Goal: Feedback & Contribution: Leave review/rating

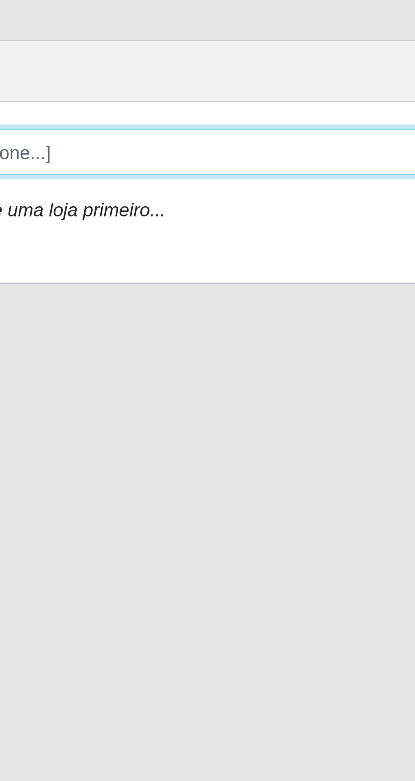
click at [210, 82] on select "[Selecione...] Extrabom - Loja 05 [GEOGRAPHIC_DATA]" at bounding box center [256, 80] width 276 height 15
select select "494"
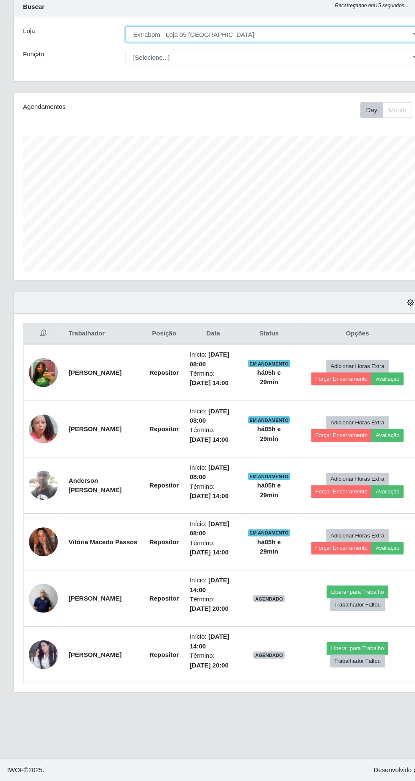
scroll to position [7, 0]
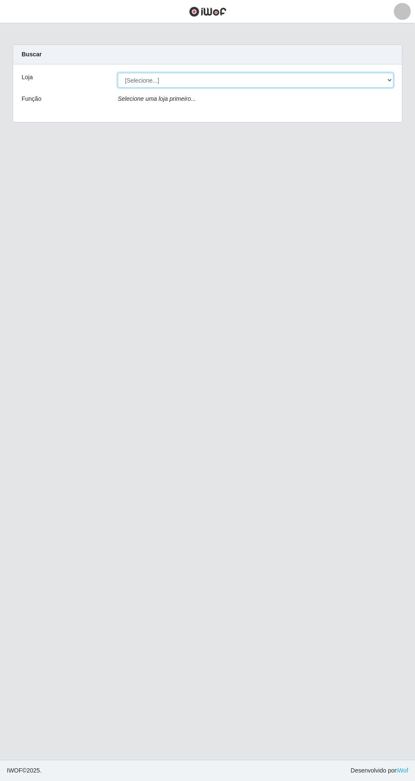
click at [213, 82] on select "[Selecione...] Extrabom - Loja 05 [GEOGRAPHIC_DATA]" at bounding box center [256, 80] width 276 height 15
select select "494"
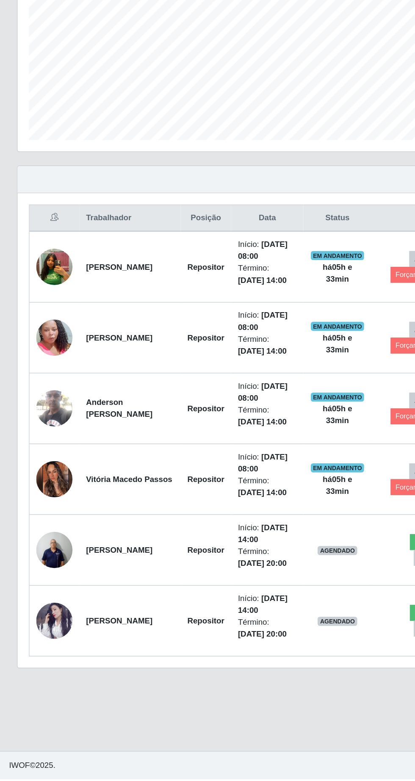
scroll to position [20, 0]
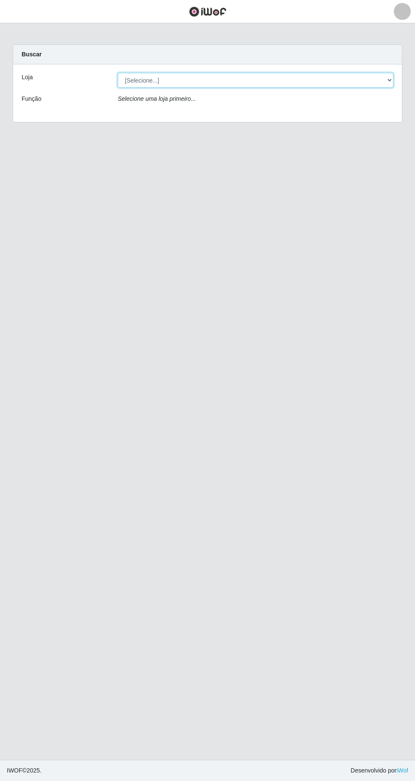
click at [151, 78] on select "[Selecione...] Extrabom - Loja 05 [GEOGRAPHIC_DATA]" at bounding box center [256, 80] width 276 height 15
select select "494"
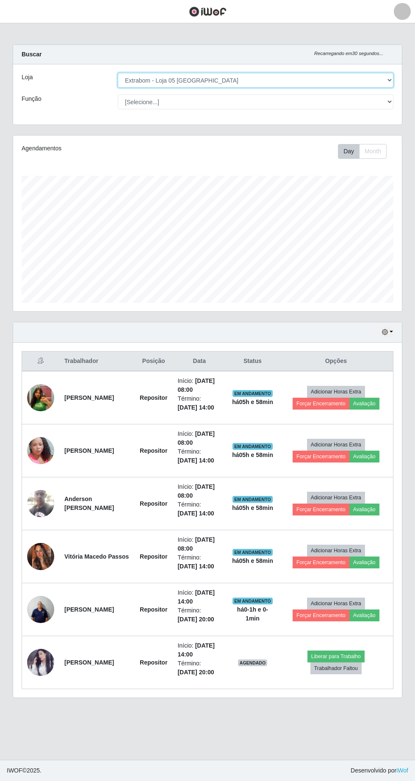
scroll to position [176, 389]
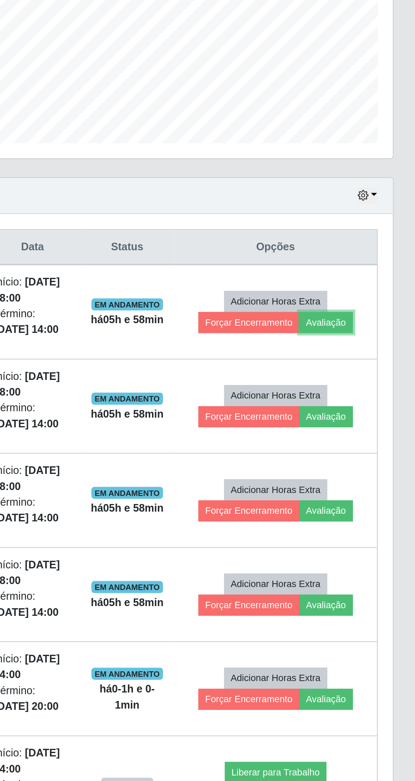
click at [379, 407] on button "Avaliação" at bounding box center [364, 404] width 30 height 12
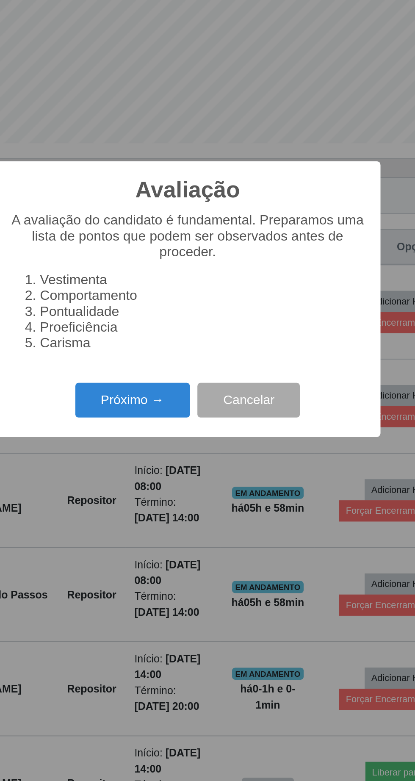
click at [177, 452] on button "Próximo →" at bounding box center [176, 447] width 64 height 20
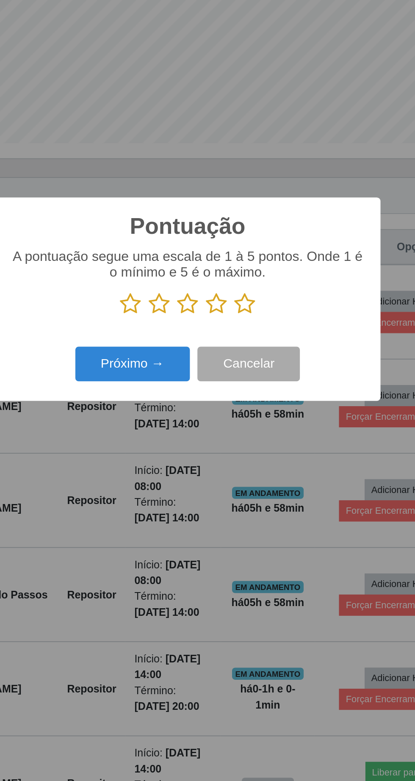
click at [243, 396] on icon at bounding box center [240, 393] width 12 height 13
click at [234, 399] on input "radio" at bounding box center [234, 399] width 0 height 0
click at [188, 429] on button "Próximo →" at bounding box center [176, 427] width 64 height 20
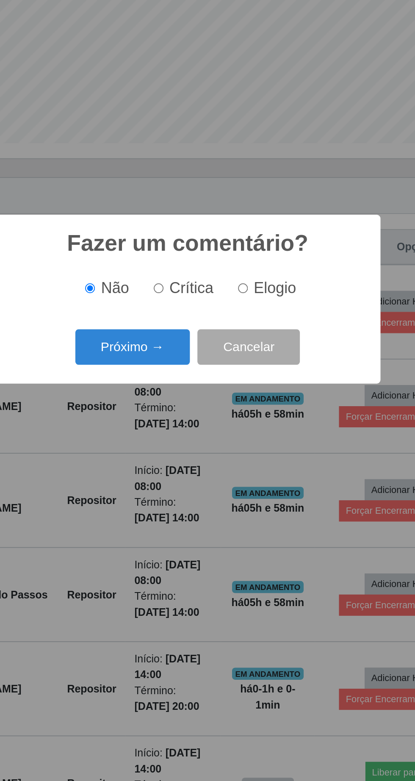
click at [240, 387] on input "Elogio" at bounding box center [239, 384] width 6 height 6
radio input "true"
click at [192, 420] on button "Próximo →" at bounding box center [176, 417] width 64 height 20
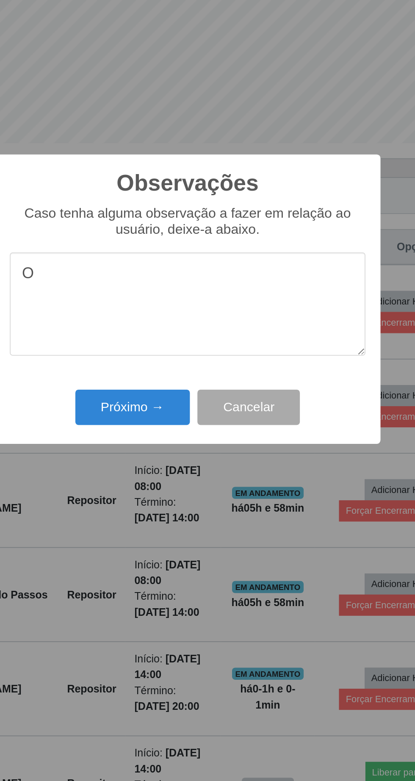
type textarea "O"
type textarea "Prestador 100% eficiente"
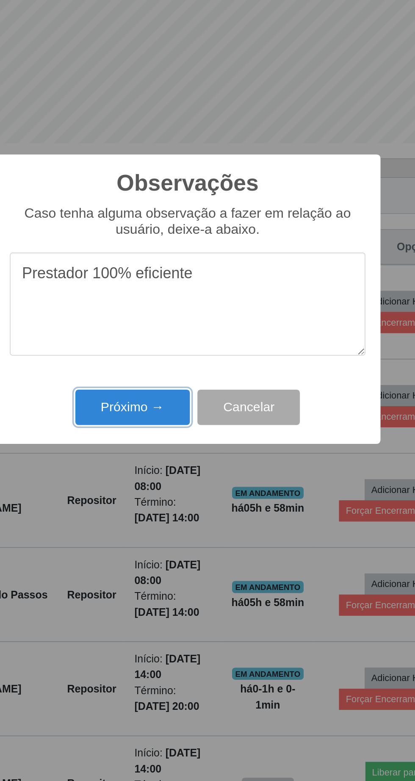
click at [183, 453] on button "Próximo →" at bounding box center [176, 451] width 64 height 20
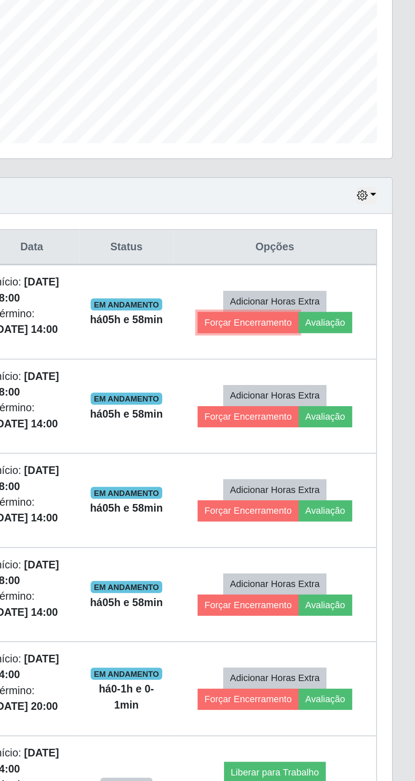
click at [315, 406] on button "Forçar Encerramento" at bounding box center [321, 404] width 57 height 12
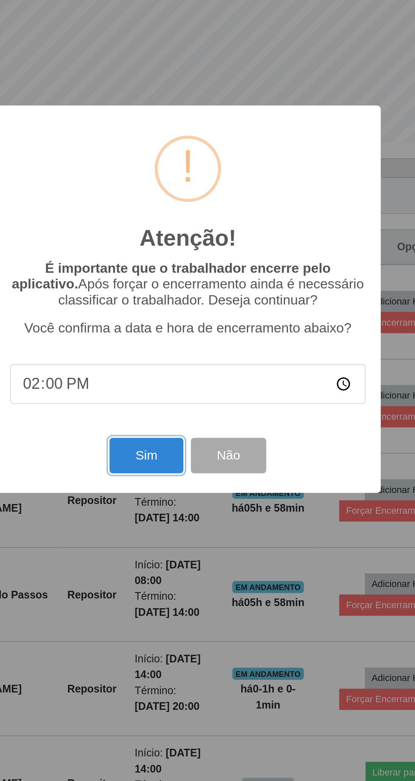
click at [187, 476] on button "Sim" at bounding box center [183, 478] width 41 height 20
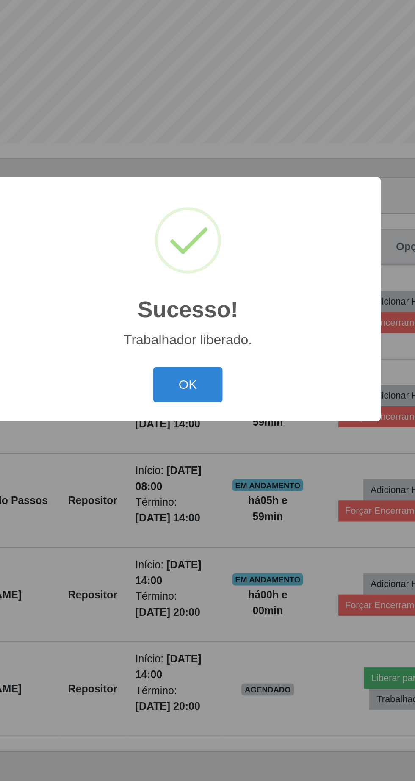
click at [210, 439] on button "OK" at bounding box center [207, 438] width 39 height 20
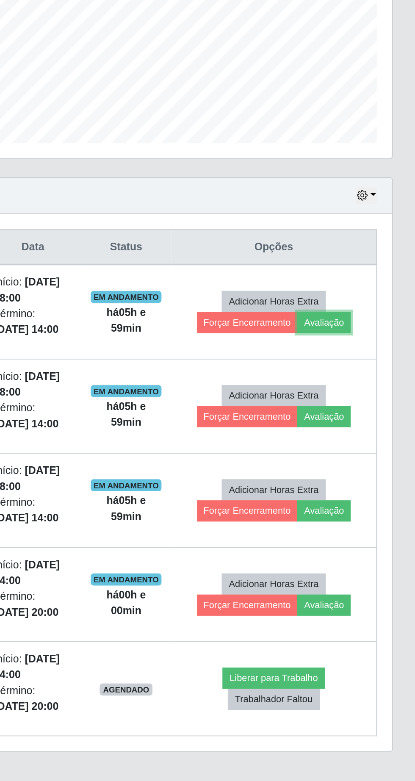
click at [375, 405] on button "Avaliação" at bounding box center [363, 404] width 30 height 12
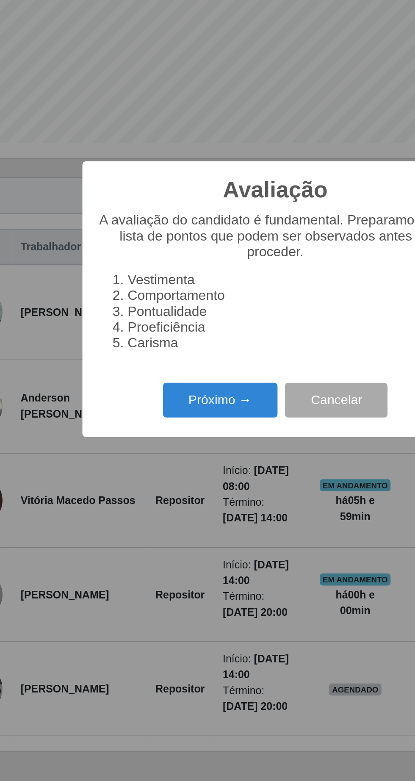
click at [168, 453] on button "Próximo →" at bounding box center [176, 447] width 64 height 20
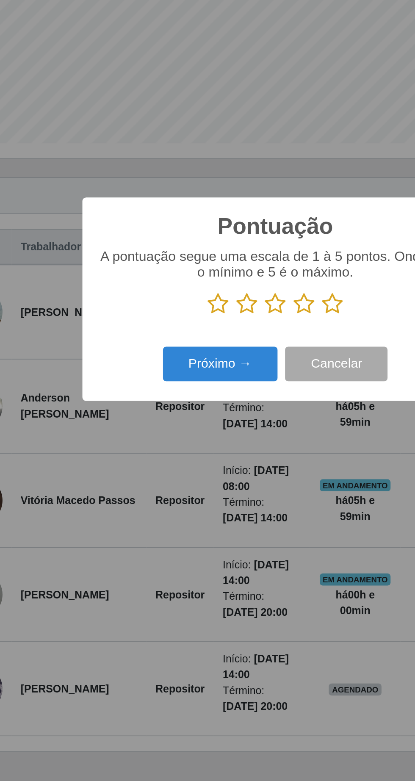
click at [244, 394] on icon at bounding box center [240, 393] width 12 height 13
click at [234, 399] on input "radio" at bounding box center [234, 399] width 0 height 0
click at [183, 425] on button "Próximo →" at bounding box center [176, 427] width 64 height 20
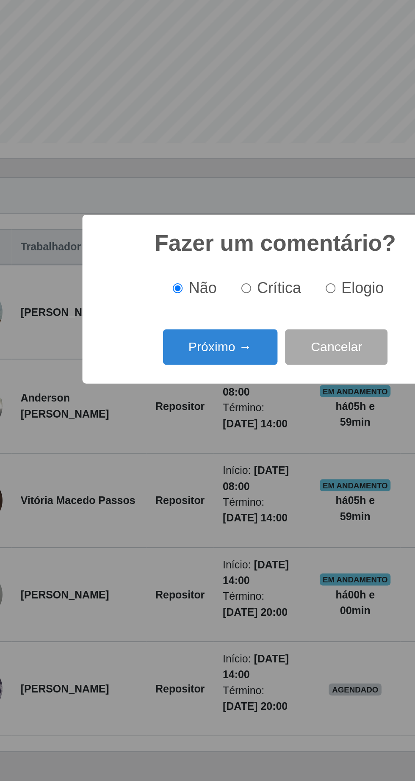
click at [240, 384] on input "Elogio" at bounding box center [239, 384] width 6 height 6
radio input "true"
click at [185, 420] on button "Próximo →" at bounding box center [176, 417] width 64 height 20
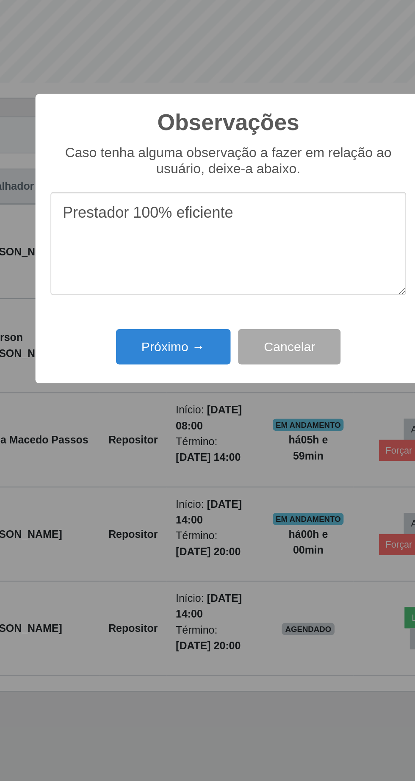
type textarea "Prestador 100% eficiente"
click at [189, 453] on button "Próximo →" at bounding box center [176, 451] width 64 height 20
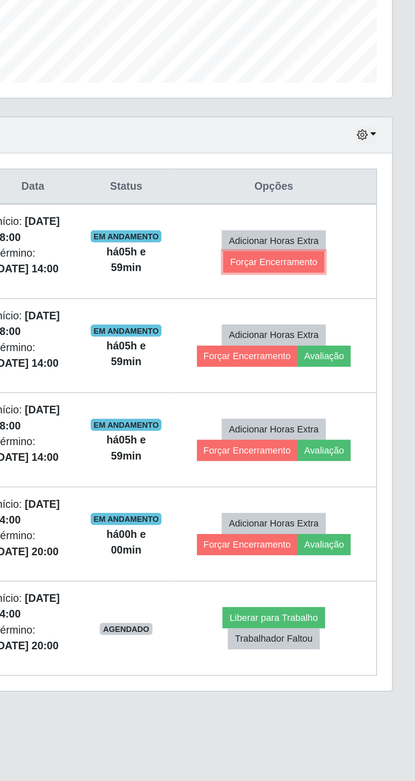
click at [349, 404] on button "Forçar Encerramento" at bounding box center [335, 404] width 57 height 12
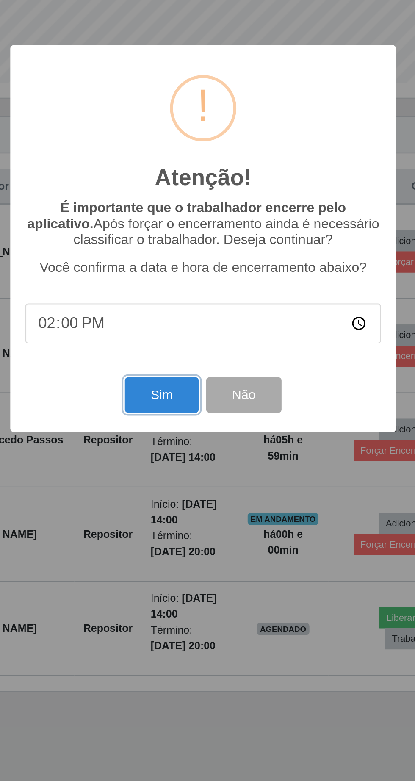
click at [178, 483] on button "Sim" at bounding box center [183, 478] width 41 height 20
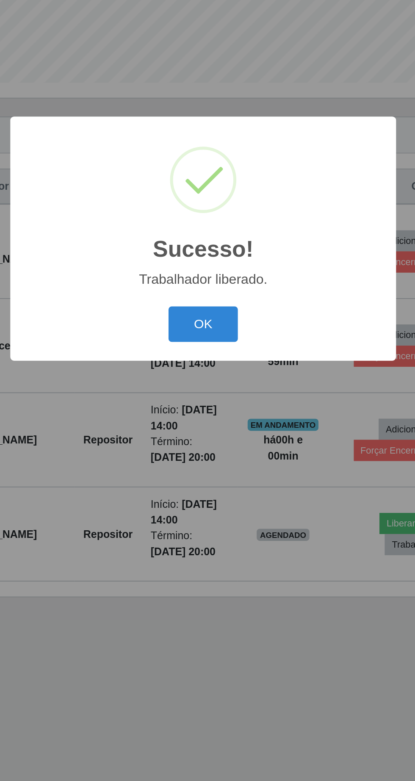
click at [212, 440] on button "OK" at bounding box center [207, 438] width 39 height 20
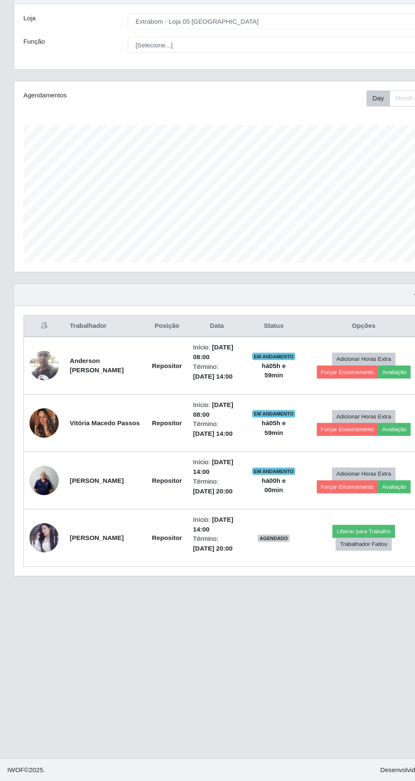
scroll to position [1, 0]
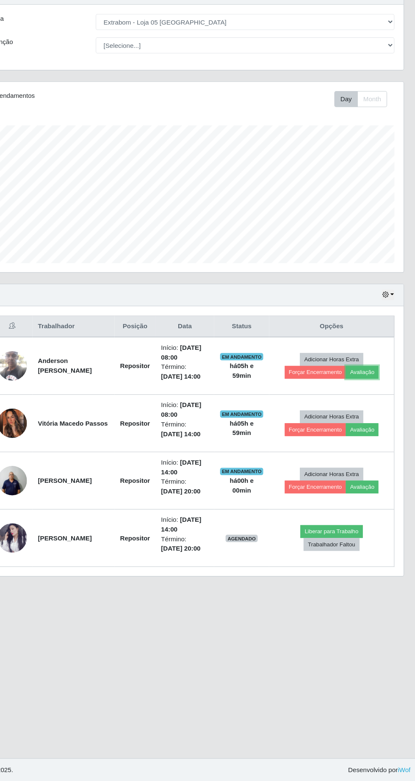
click at [377, 404] on button "Avaliação" at bounding box center [363, 404] width 30 height 12
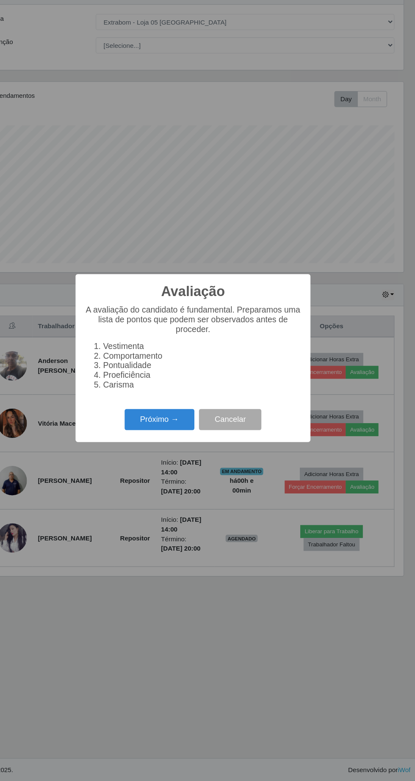
click at [183, 447] on button "Próximo →" at bounding box center [176, 447] width 64 height 20
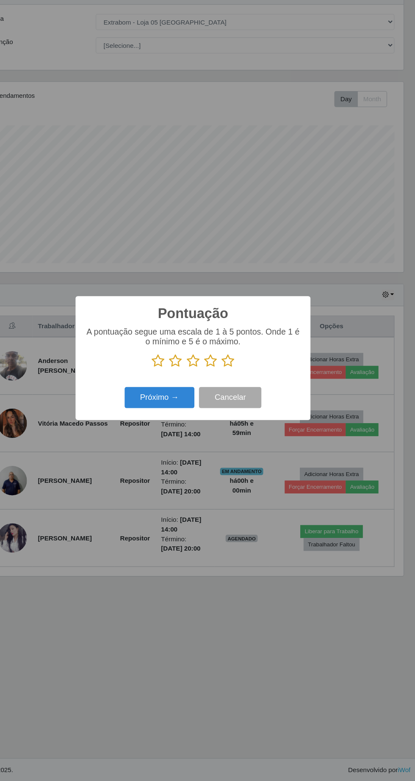
click at [243, 394] on icon at bounding box center [240, 393] width 12 height 13
click at [234, 399] on input "radio" at bounding box center [234, 399] width 0 height 0
click at [186, 427] on button "Próximo →" at bounding box center [176, 427] width 64 height 20
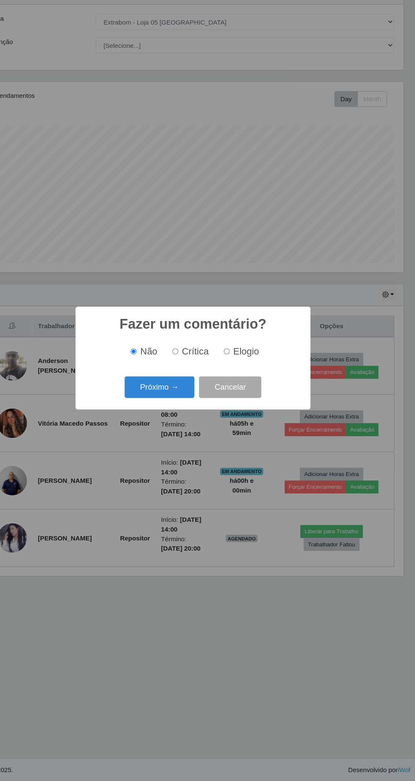
click at [241, 384] on input "Elogio" at bounding box center [239, 384] width 6 height 6
radio input "true"
click at [190, 426] on button "Próximo →" at bounding box center [176, 417] width 64 height 20
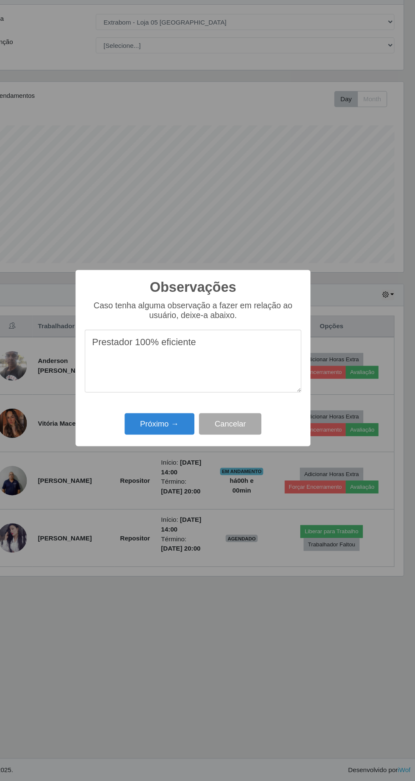
type textarea "Prestador 100% eficiente"
click at [184, 453] on button "Próximo →" at bounding box center [176, 451] width 64 height 20
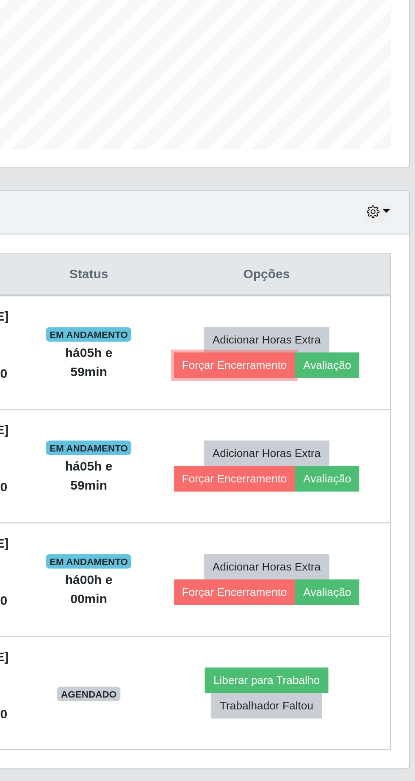
click at [325, 403] on button "Forçar Encerramento" at bounding box center [320, 404] width 57 height 12
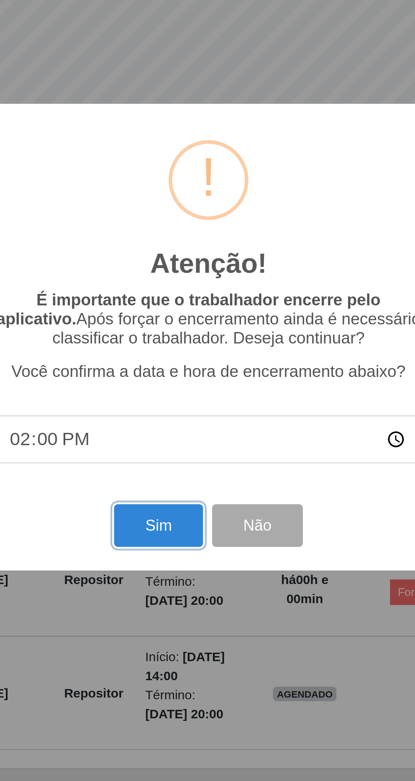
click at [185, 480] on button "Sim" at bounding box center [183, 478] width 41 height 20
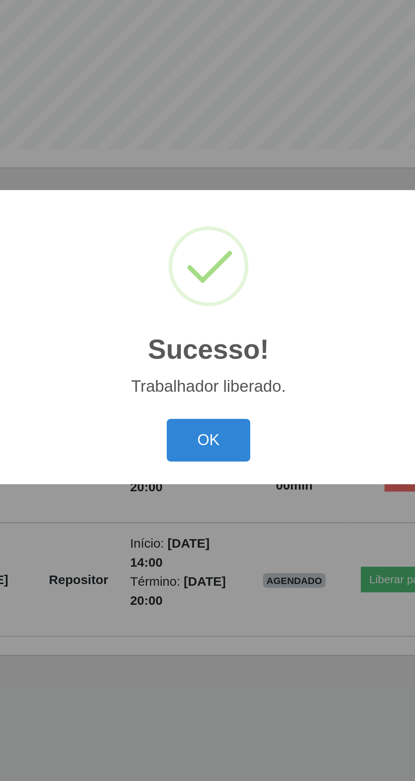
click at [214, 431] on button "OK" at bounding box center [207, 438] width 39 height 20
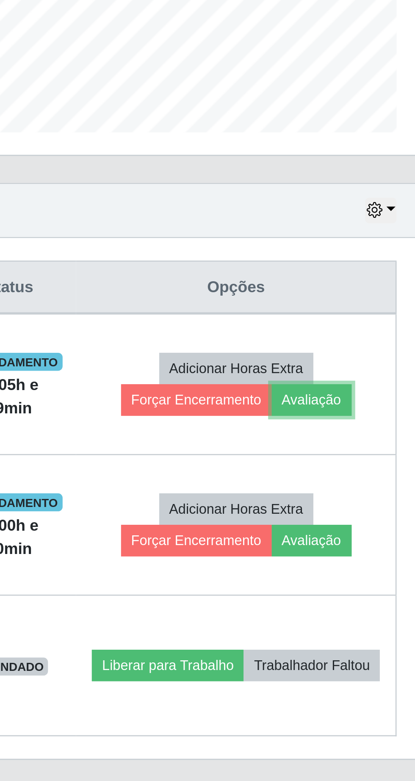
click at [376, 405] on button "Avaliação" at bounding box center [361, 404] width 30 height 12
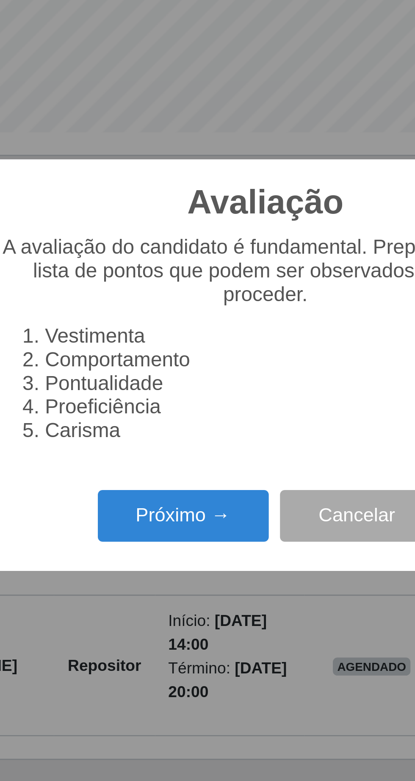
click at [182, 447] on button "Próximo →" at bounding box center [176, 447] width 64 height 20
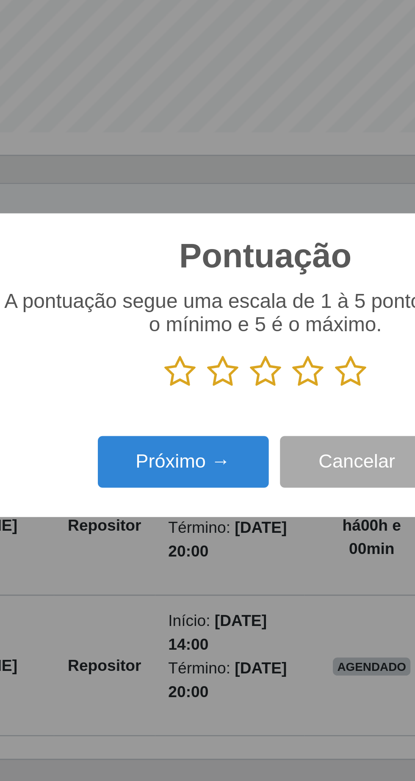
click at [243, 393] on icon at bounding box center [240, 393] width 12 height 13
click at [234, 399] on input "radio" at bounding box center [234, 399] width 0 height 0
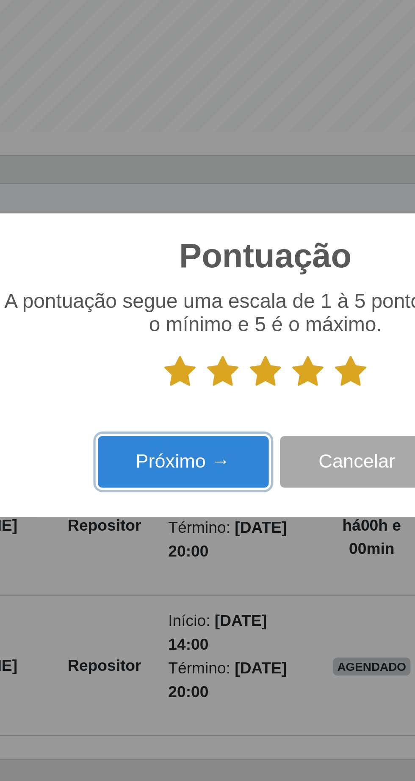
click at [186, 431] on button "Próximo →" at bounding box center [176, 427] width 64 height 20
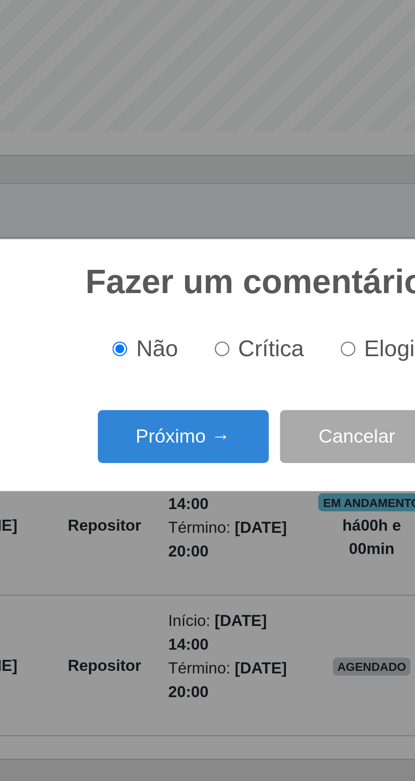
click at [241, 386] on input "Elogio" at bounding box center [239, 384] width 6 height 6
radio input "true"
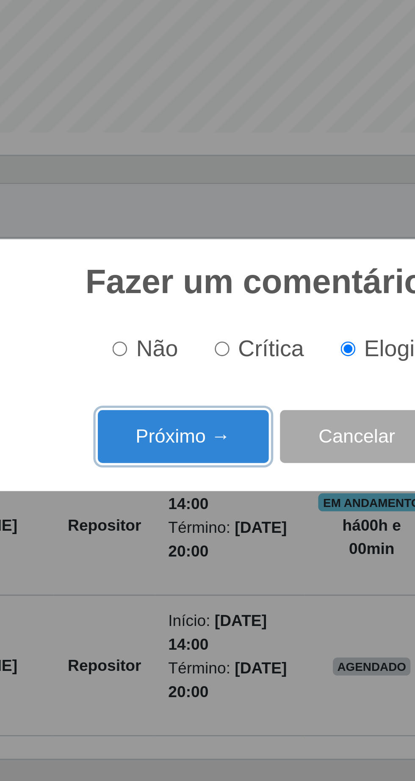
click at [185, 418] on button "Próximo →" at bounding box center [176, 417] width 64 height 20
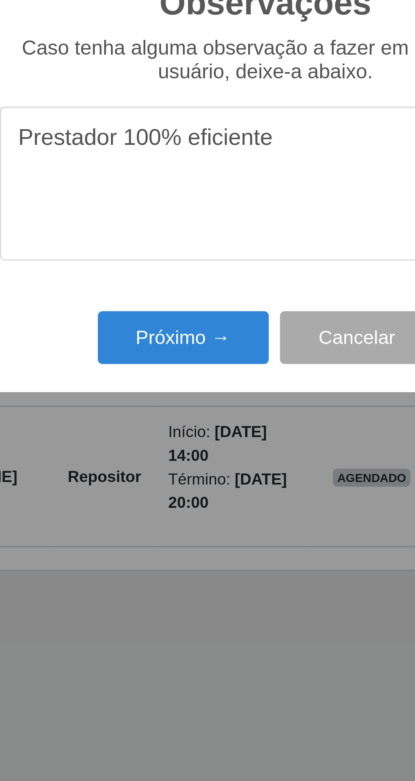
type textarea "Prestador 100% eficiente"
click at [180, 453] on button "Próximo →" at bounding box center [176, 451] width 64 height 20
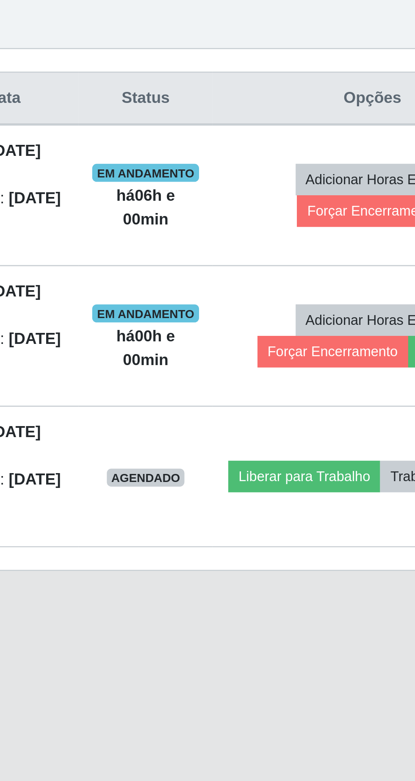
click at [305, 403] on td "Adicionar Horas Extra Forçar Encerramento" at bounding box center [333, 397] width 120 height 53
click at [326, 404] on button "Forçar Encerramento" at bounding box center [332, 404] width 57 height 12
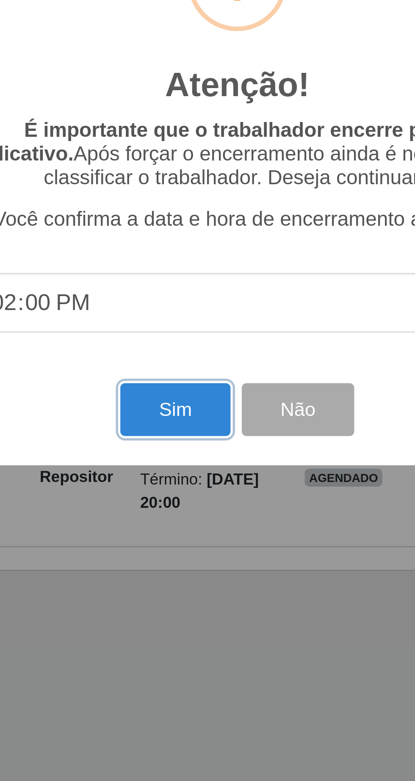
click at [180, 483] on button "Sim" at bounding box center [183, 478] width 41 height 20
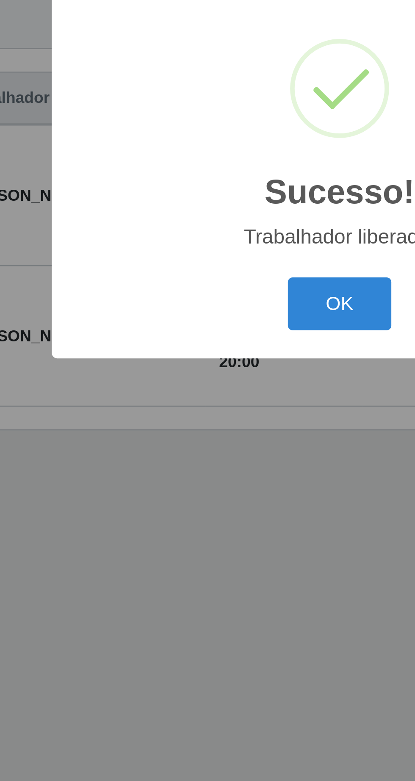
click at [201, 438] on button "OK" at bounding box center [207, 438] width 39 height 20
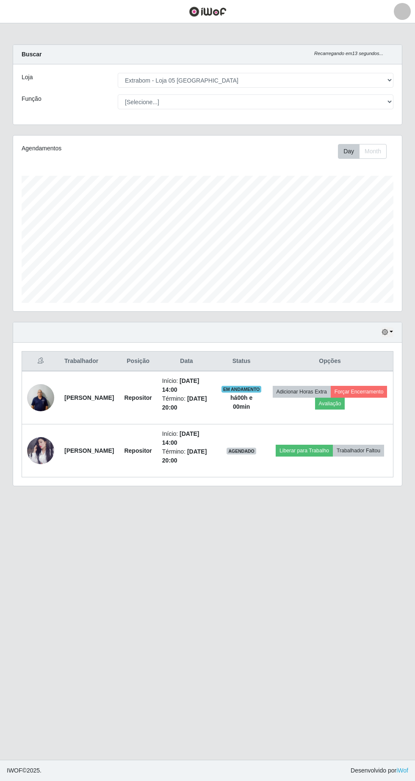
scroll to position [0, 0]
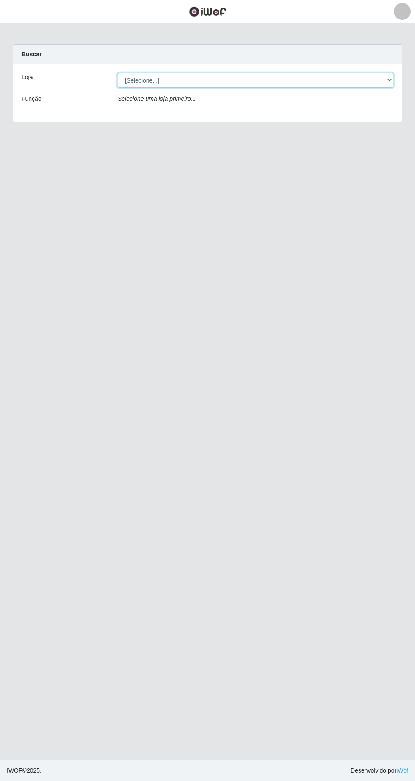
click at [223, 79] on select "[Selecione...] Extrabom - Loja 05 [GEOGRAPHIC_DATA]" at bounding box center [256, 80] width 276 height 15
select select "494"
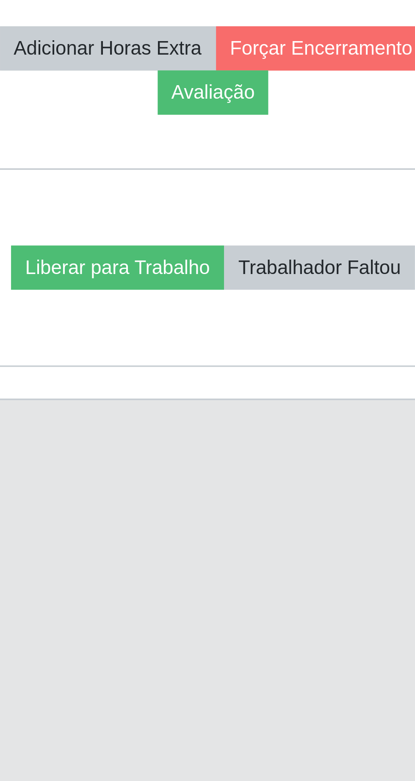
scroll to position [1, 0]
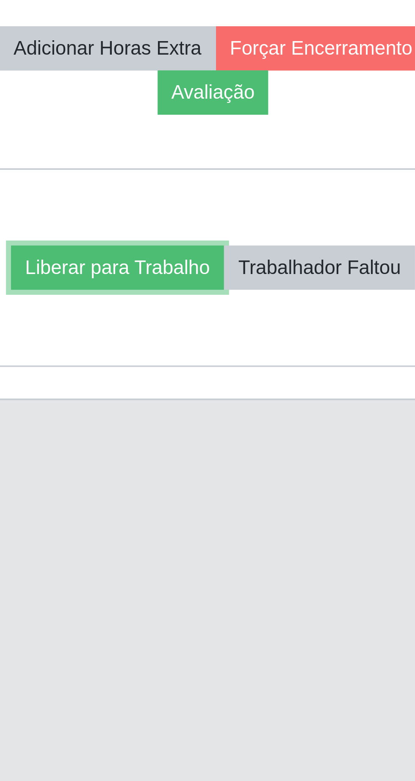
click at [333, 445] on button "Liberar para Trabalho" at bounding box center [304, 451] width 57 height 12
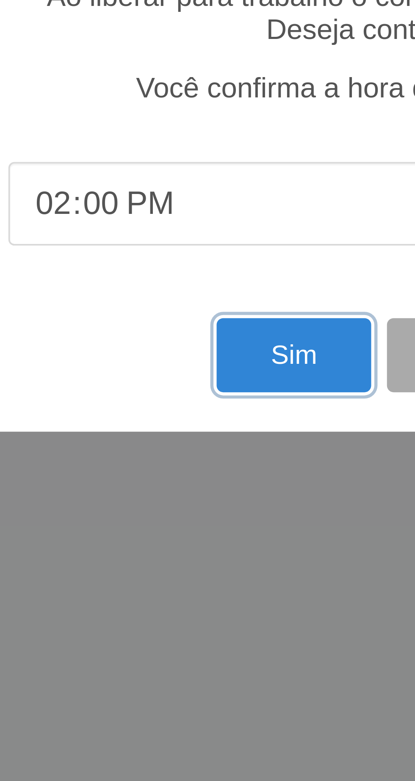
click at [179, 471] on button "Sim" at bounding box center [183, 474] width 41 height 20
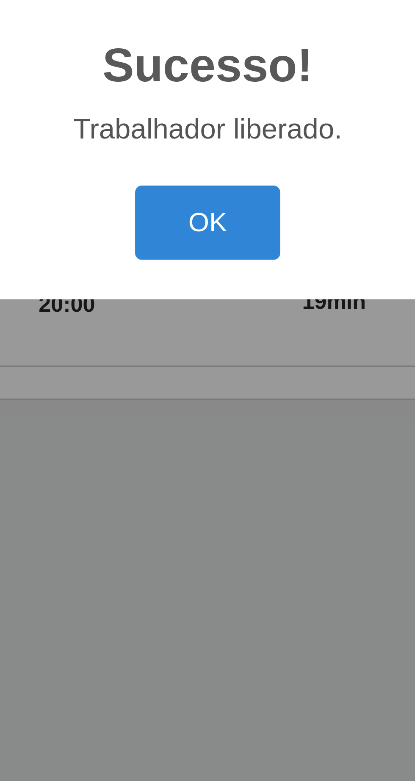
click at [212, 439] on button "OK" at bounding box center [207, 438] width 39 height 20
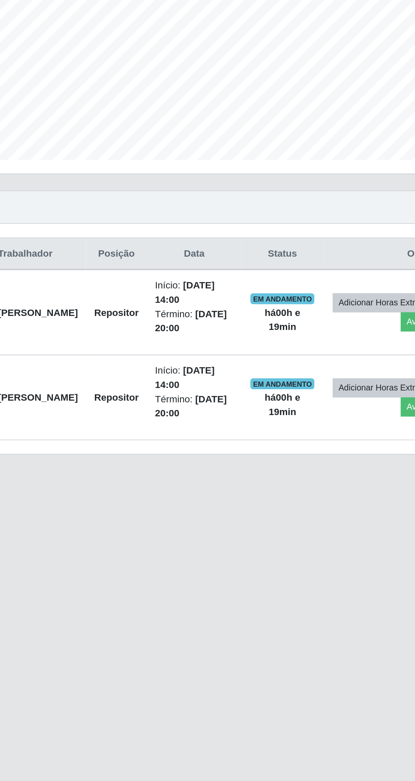
scroll to position [0, 0]
